Goal: Go to known website: Go to known website

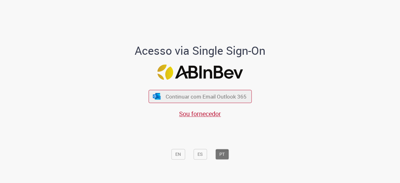
click at [195, 99] on span "Continuar com Email Outlook 365" at bounding box center [206, 96] width 81 height 7
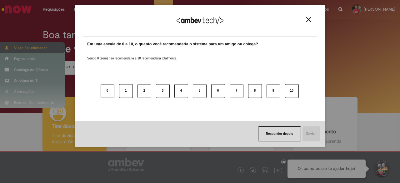
click at [8, 46] on div "Agradecemos seu feedback! Em uma escala de 0 a 10, o quanto você recomendaria o…" at bounding box center [200, 91] width 400 height 183
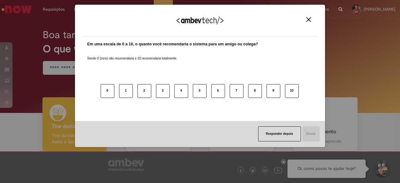
click at [305, 20] on button "Close" at bounding box center [308, 19] width 8 height 5
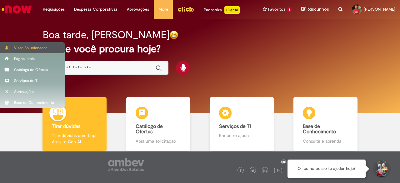
click at [6, 47] on span at bounding box center [7, 48] width 5 height 4
